Goal: Task Accomplishment & Management: Complete application form

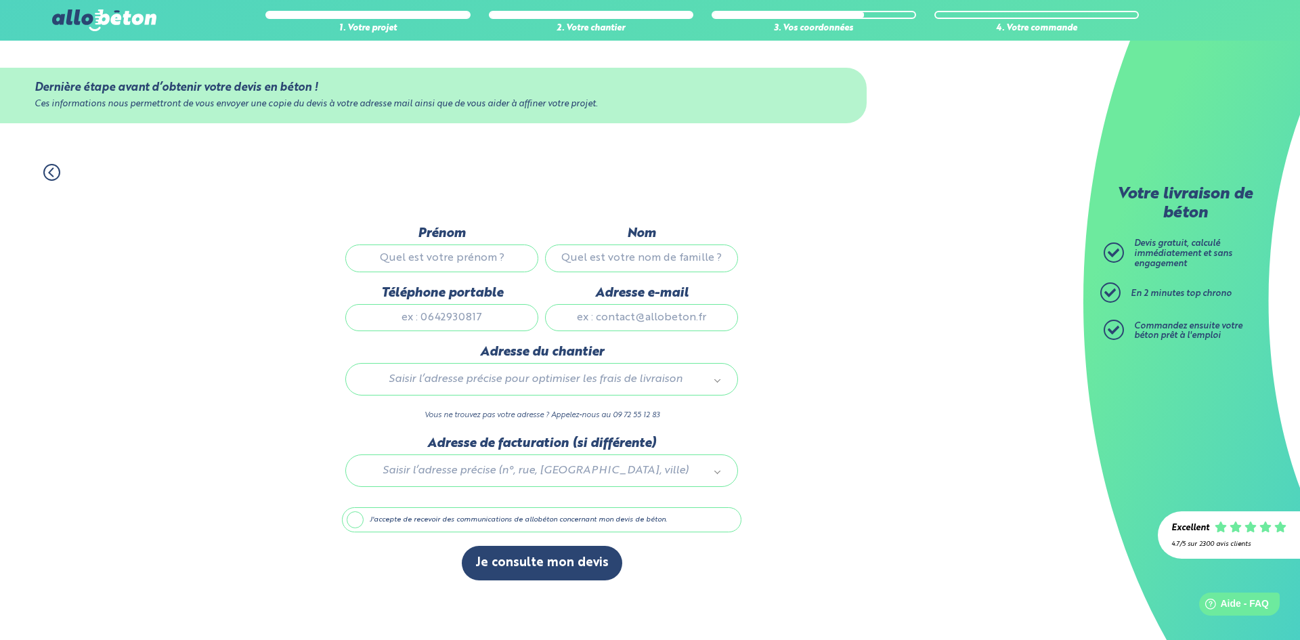
click at [451, 272] on div "Prénom" at bounding box center [442, 255] width 200 height 59
click at [451, 262] on input "Prénom" at bounding box center [441, 257] width 193 height 27
type input "akram"
click at [643, 258] on input "Nom" at bounding box center [641, 257] width 193 height 27
type input "keskes"
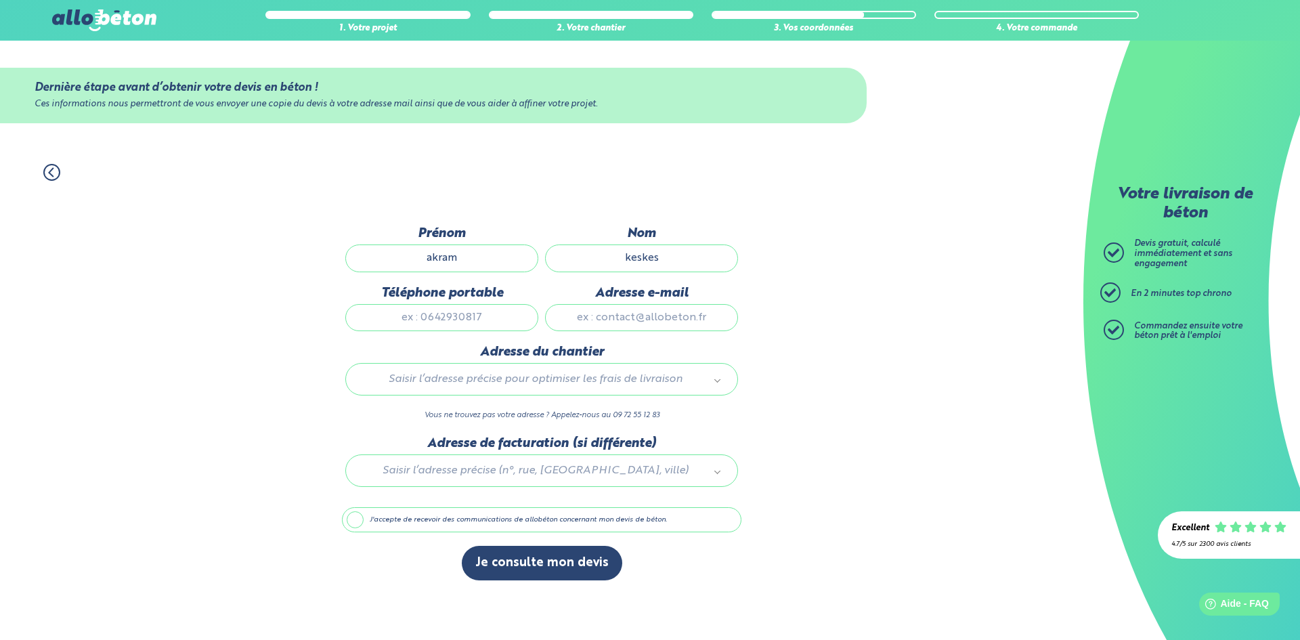
click at [448, 325] on input "Téléphone portable" at bounding box center [441, 317] width 193 height 27
type input "06 25 88 08 06"
click at [596, 322] on input "Adresse e-mail" at bounding box center [641, 317] width 193 height 27
type input "[EMAIL_ADDRESS][DOMAIN_NAME]"
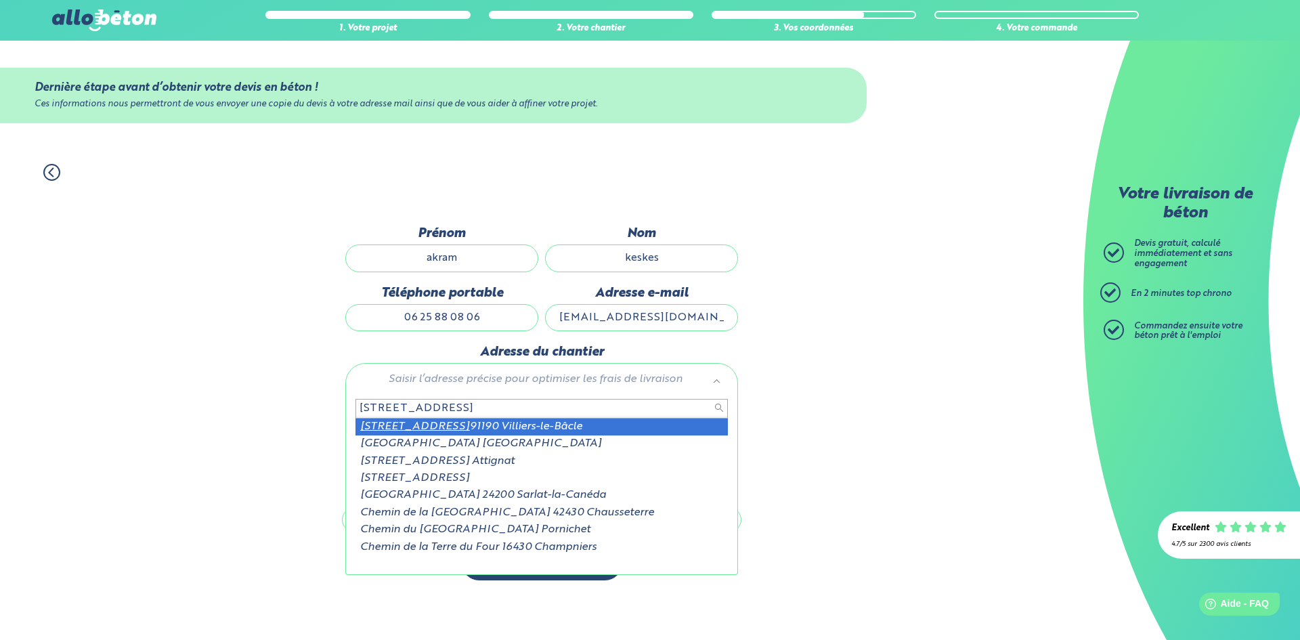
type input "[STREET_ADDRESS]"
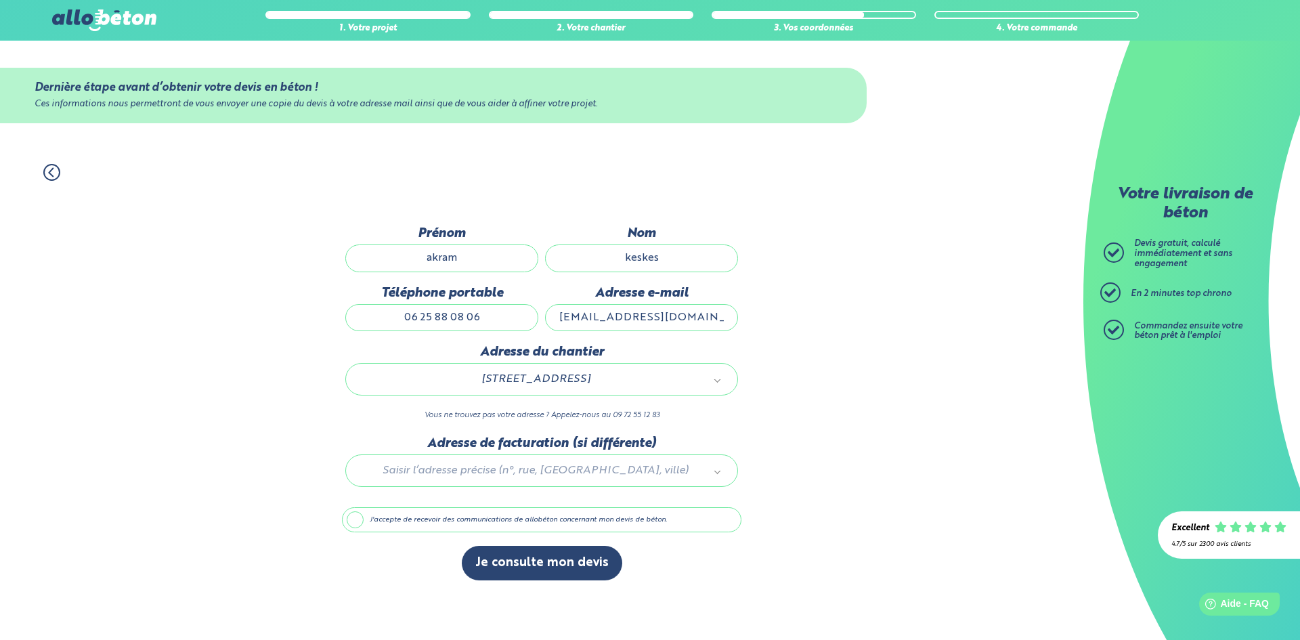
click at [350, 514] on label "J'accepte de recevoir des communications de allobéton concernant mon devis de b…" at bounding box center [541, 520] width 399 height 26
click at [0, 0] on input "J'accepte de recevoir des communications de allobéton concernant mon devis de b…" at bounding box center [0, 0] width 0 height 0
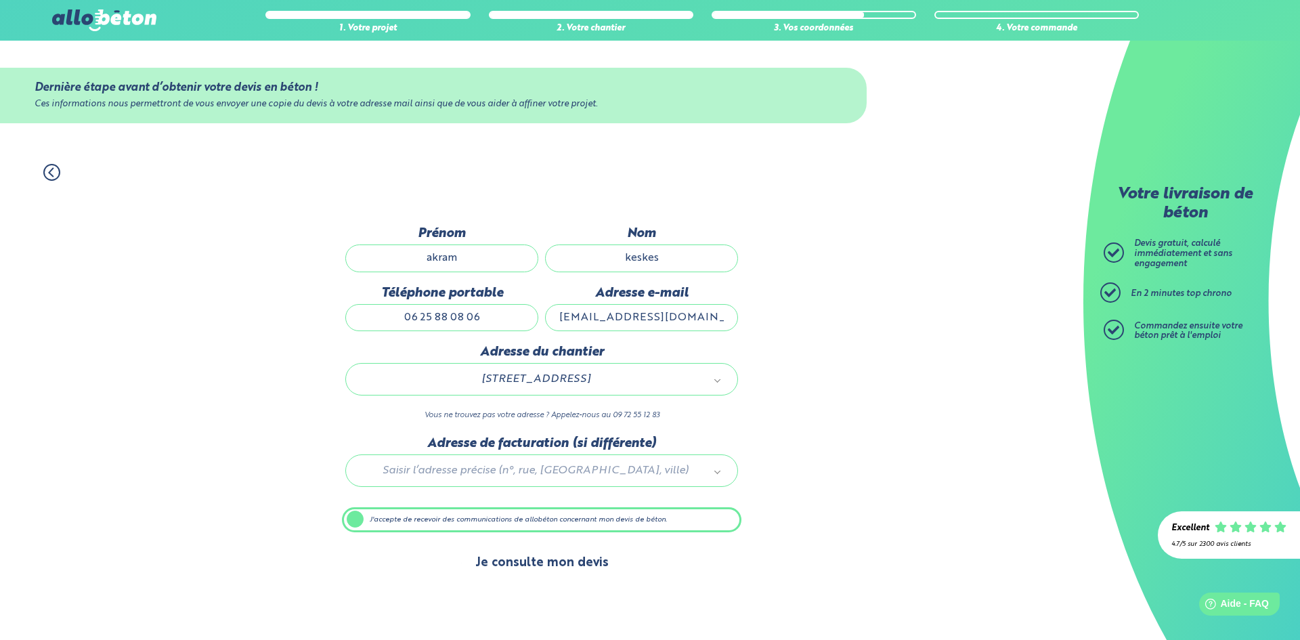
click at [527, 562] on button "Je consulte mon devis" at bounding box center [542, 563] width 160 height 35
